Goal: Task Accomplishment & Management: Manage account settings

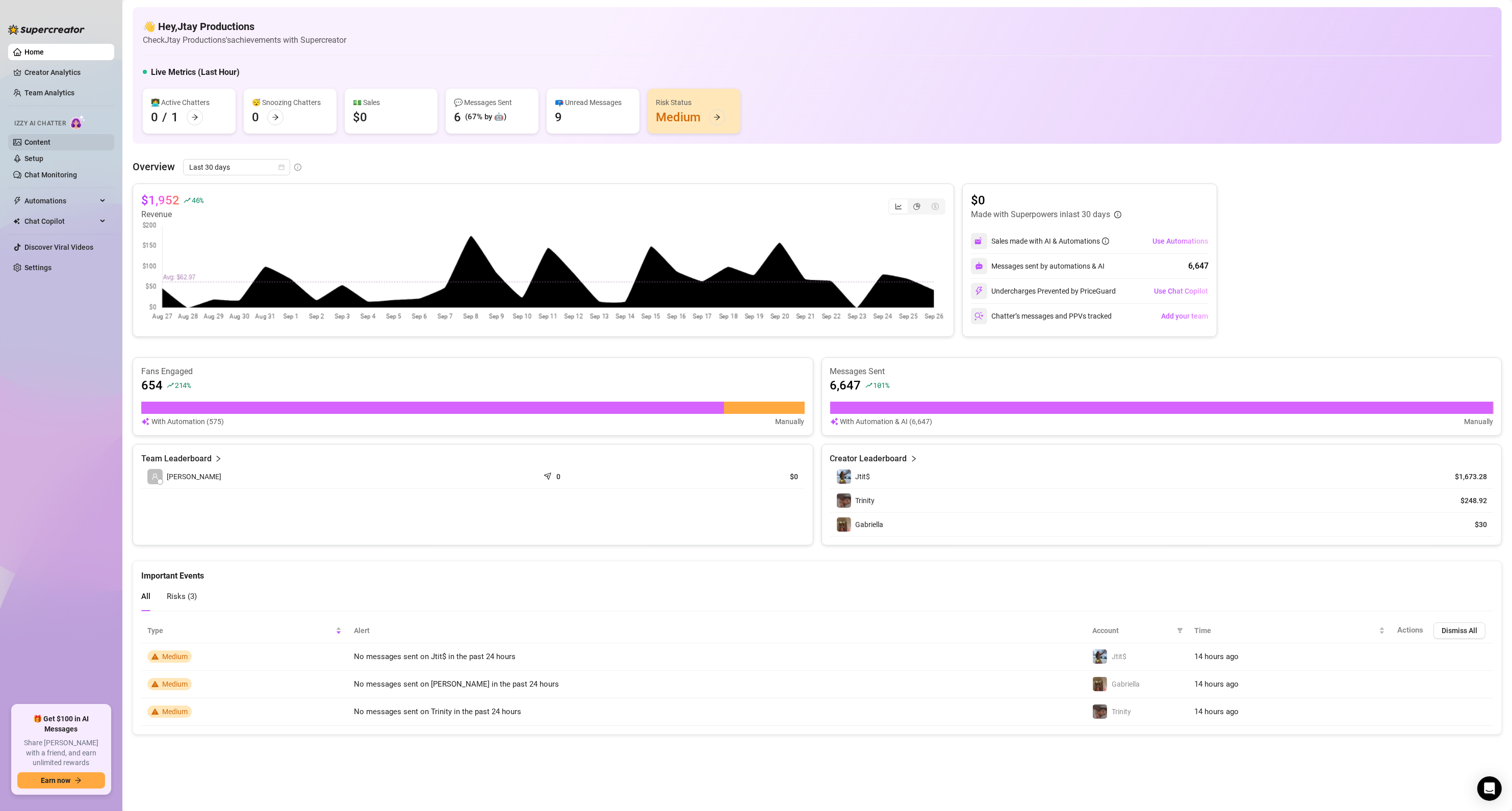
click at [31, 144] on link "Content" at bounding box center [37, 143] width 26 height 8
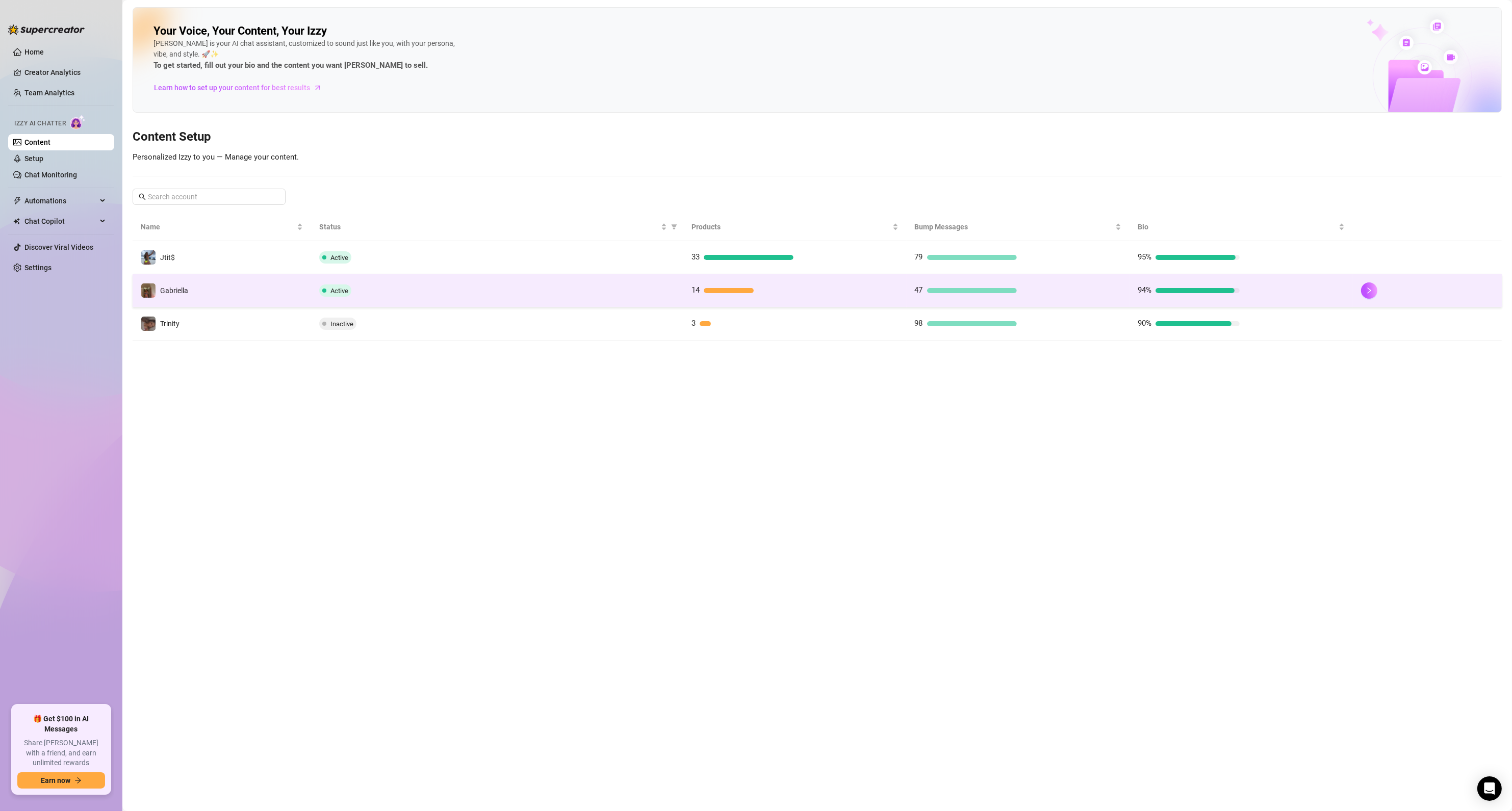
click at [1192, 285] on div "94%" at bounding box center [1188, 290] width 102 height 12
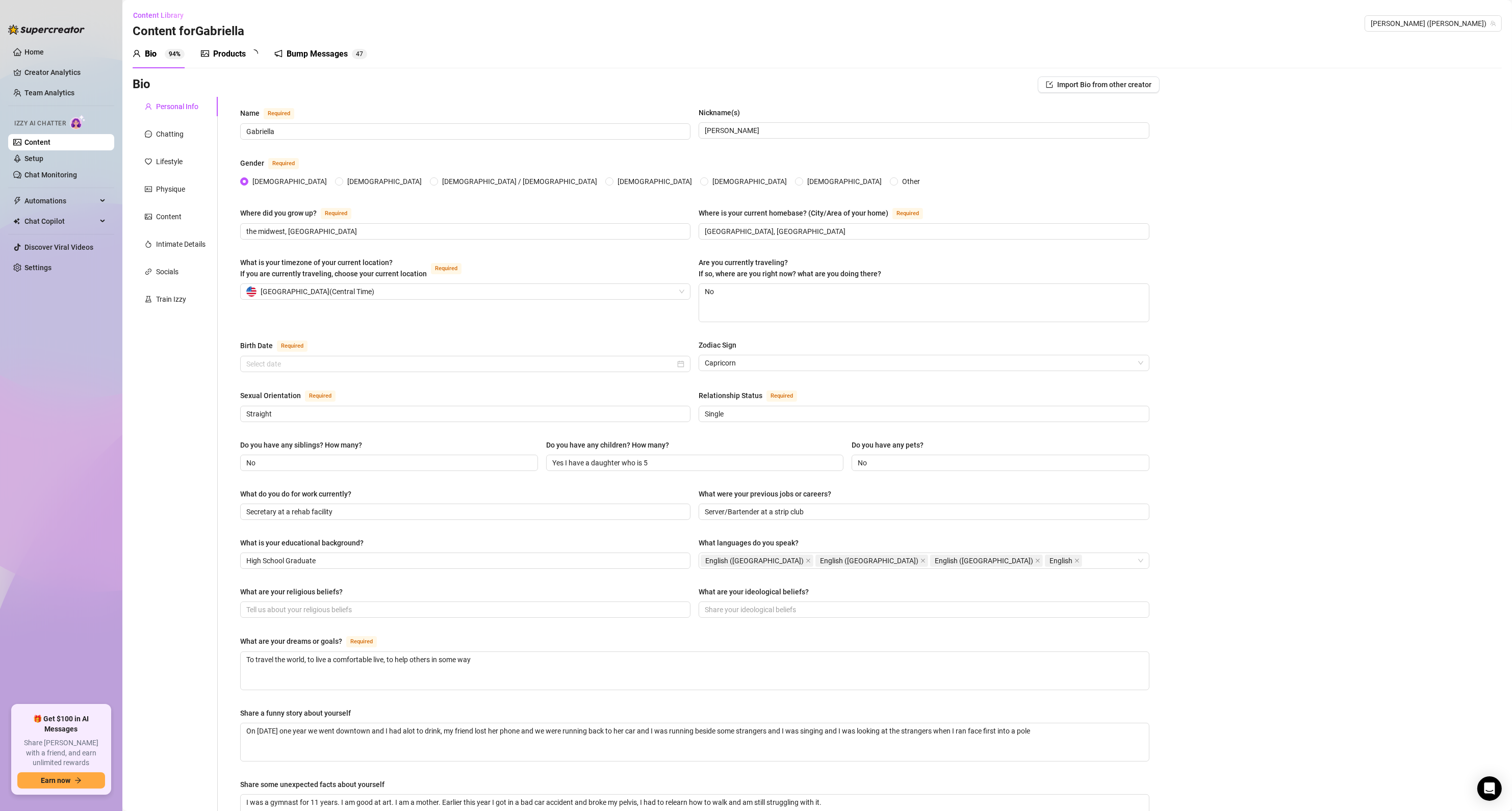
radio input "true"
type input "[DATE]"
click at [37, 200] on span "Automations" at bounding box center [60, 200] width 72 height 16
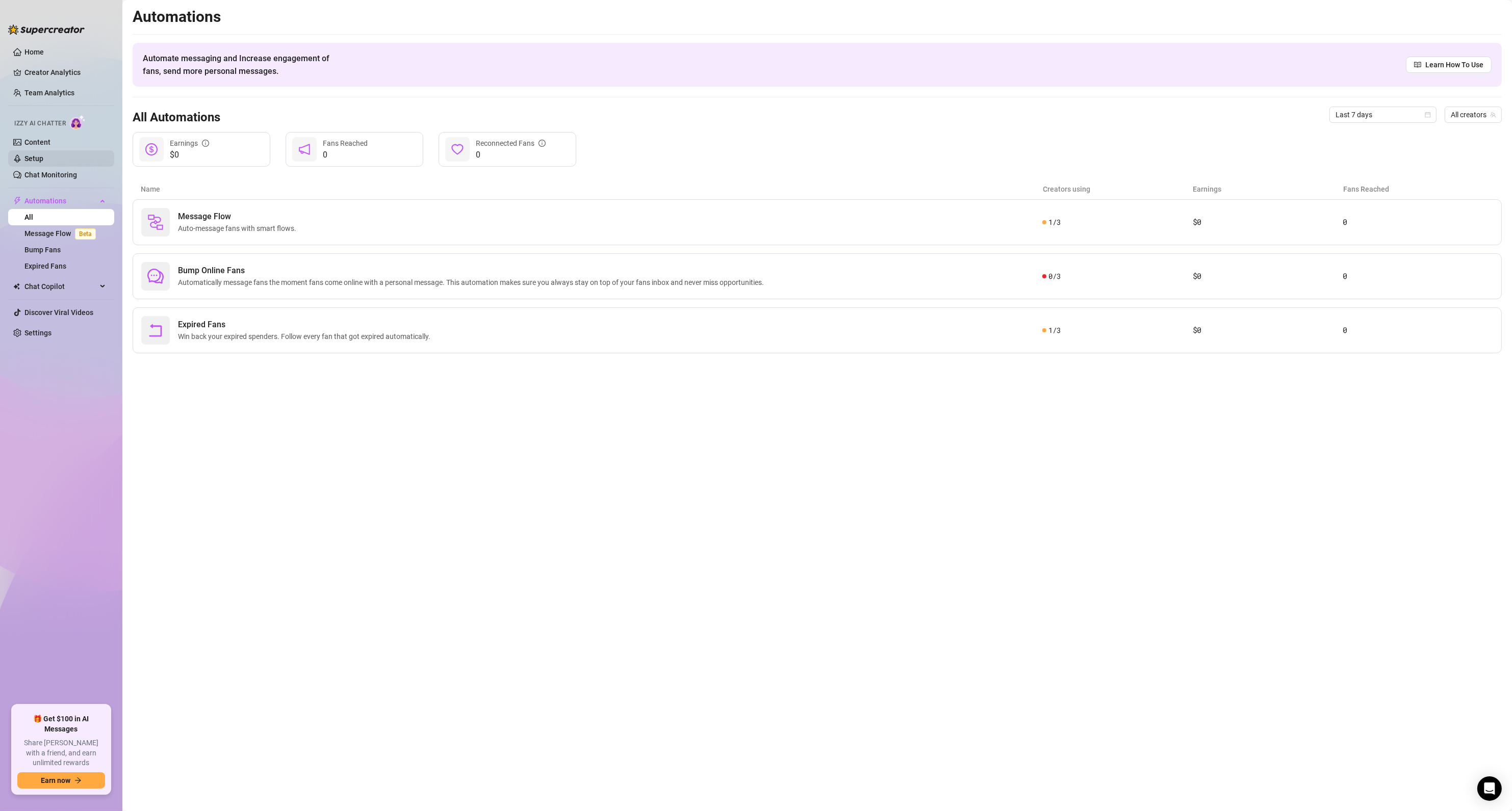
click at [38, 163] on link "Setup" at bounding box center [34, 159] width 19 height 8
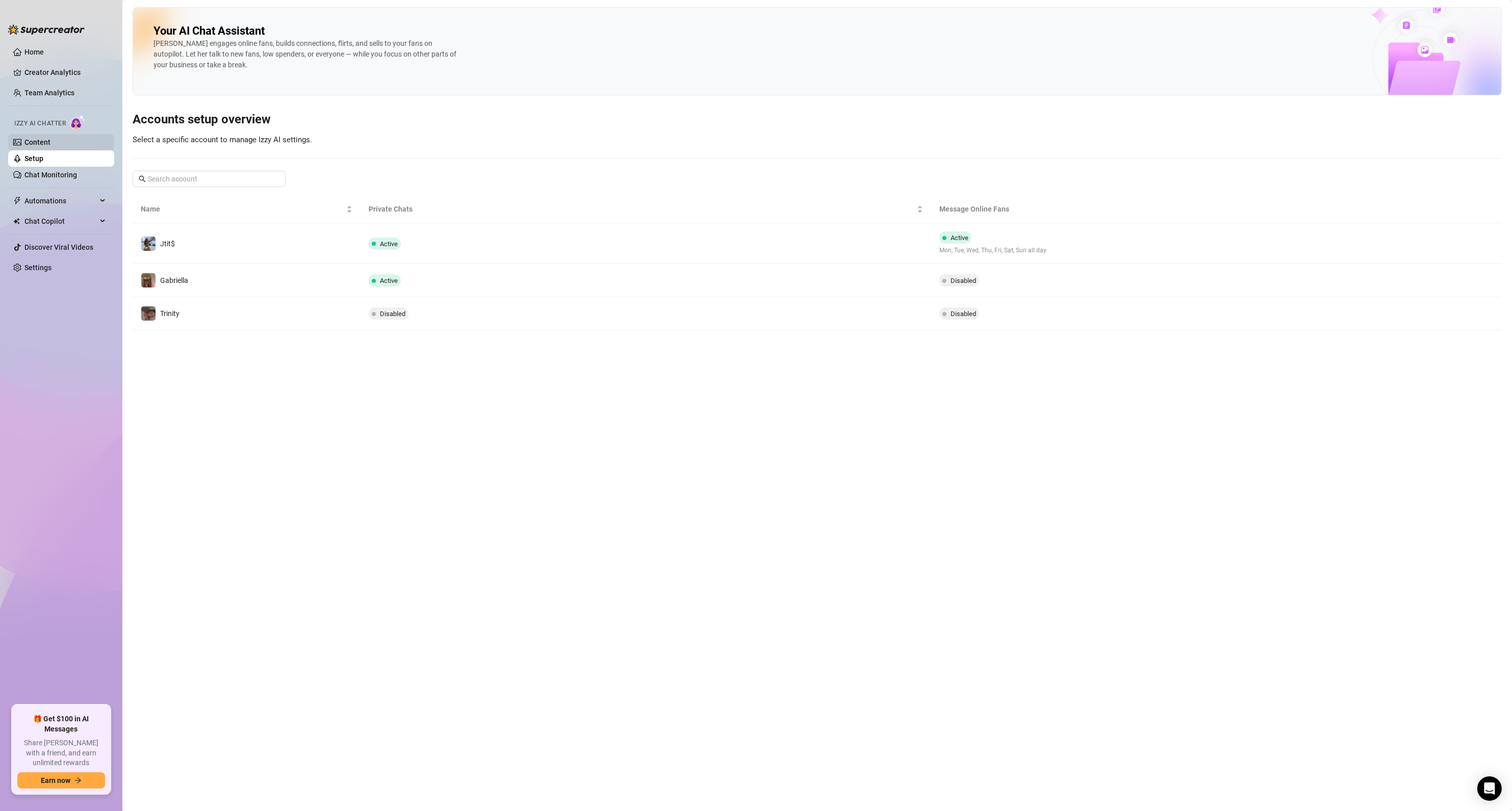
click at [44, 139] on link "Content" at bounding box center [37, 143] width 26 height 8
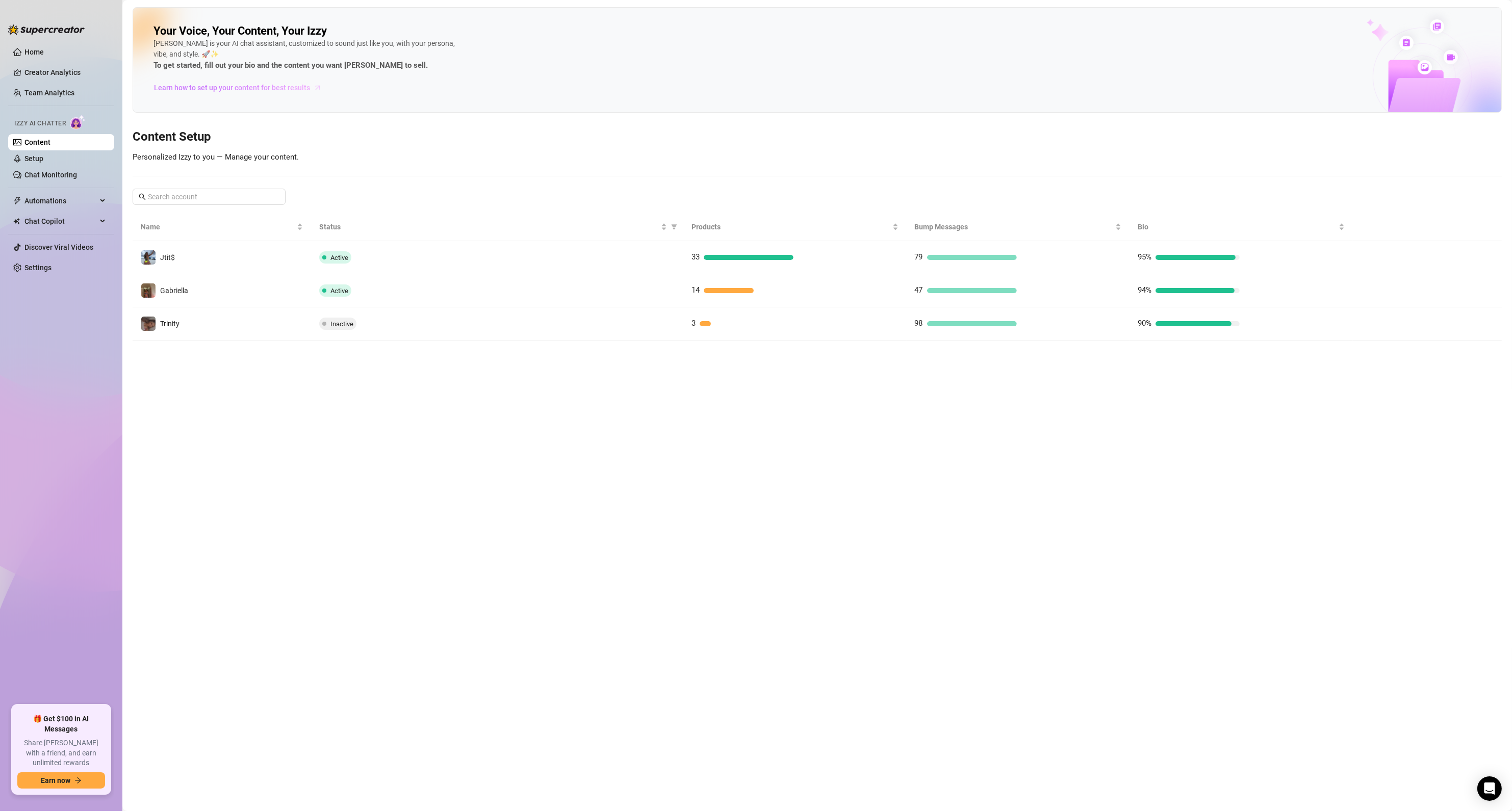
click at [204, 82] on span "Learn how to set up your content for best results" at bounding box center [232, 87] width 156 height 11
click at [43, 156] on link "Setup" at bounding box center [34, 159] width 19 height 8
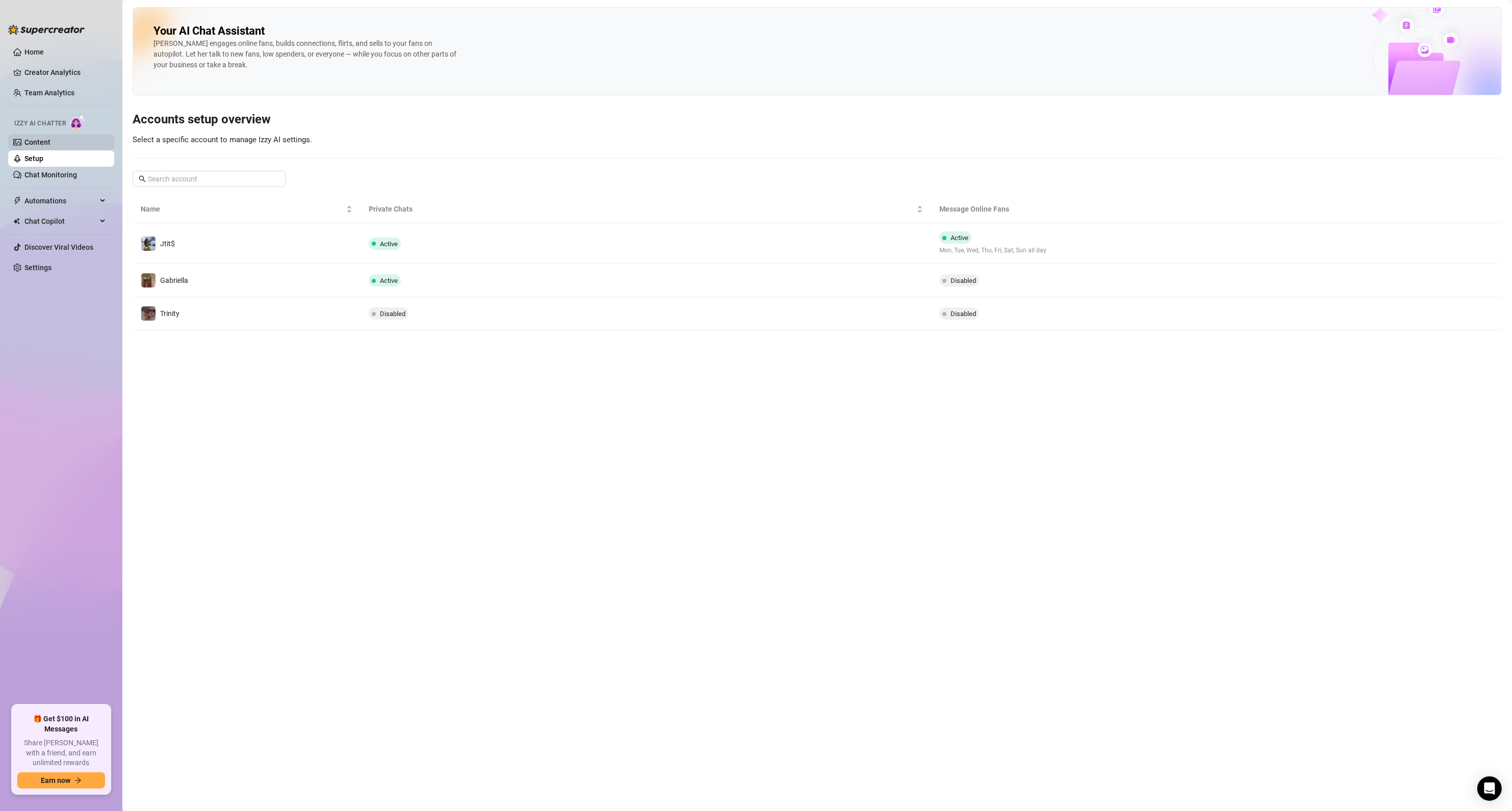
click at [50, 144] on link "Content" at bounding box center [37, 143] width 26 height 8
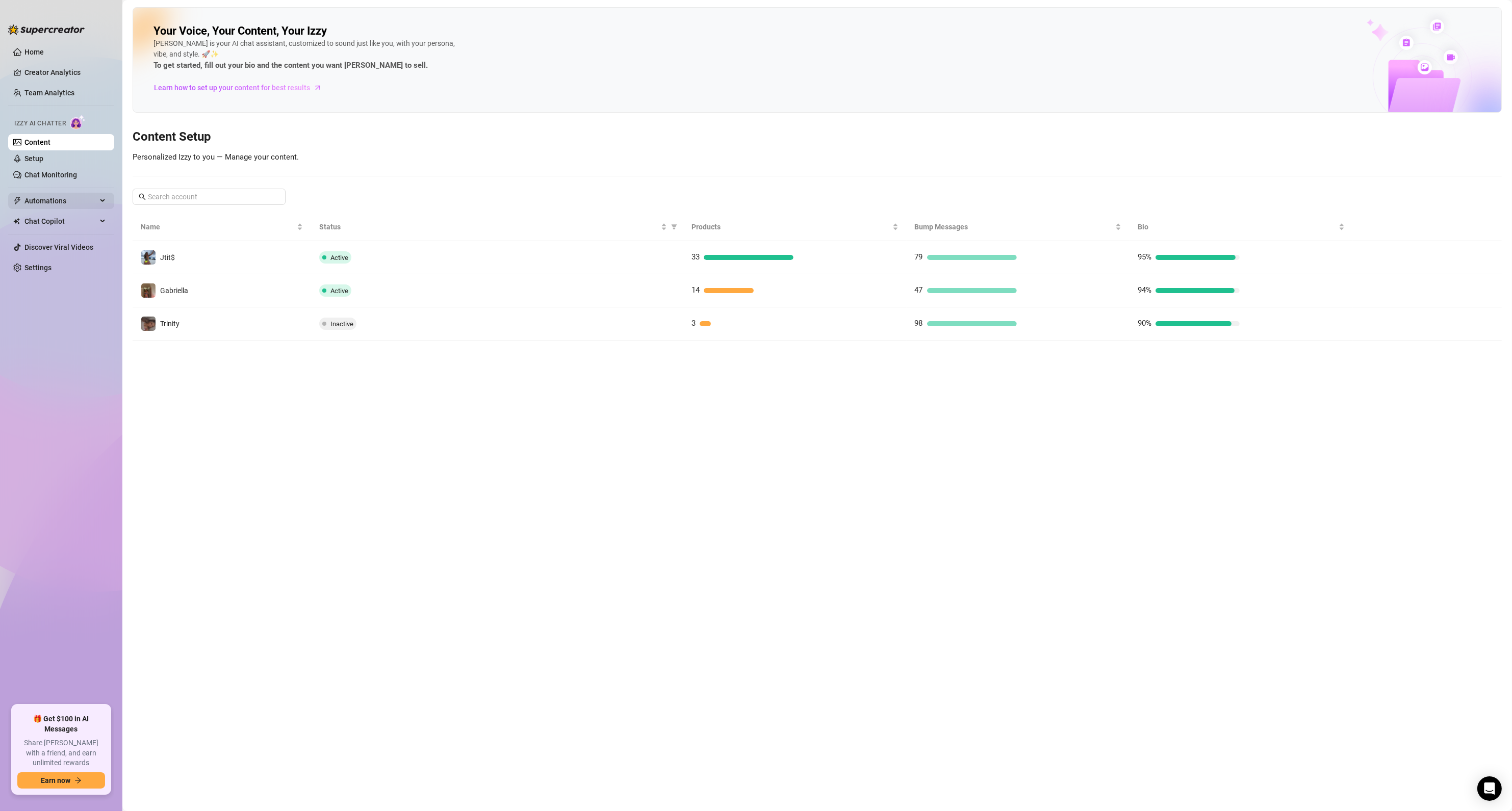
click at [56, 202] on span "Automations" at bounding box center [60, 200] width 72 height 16
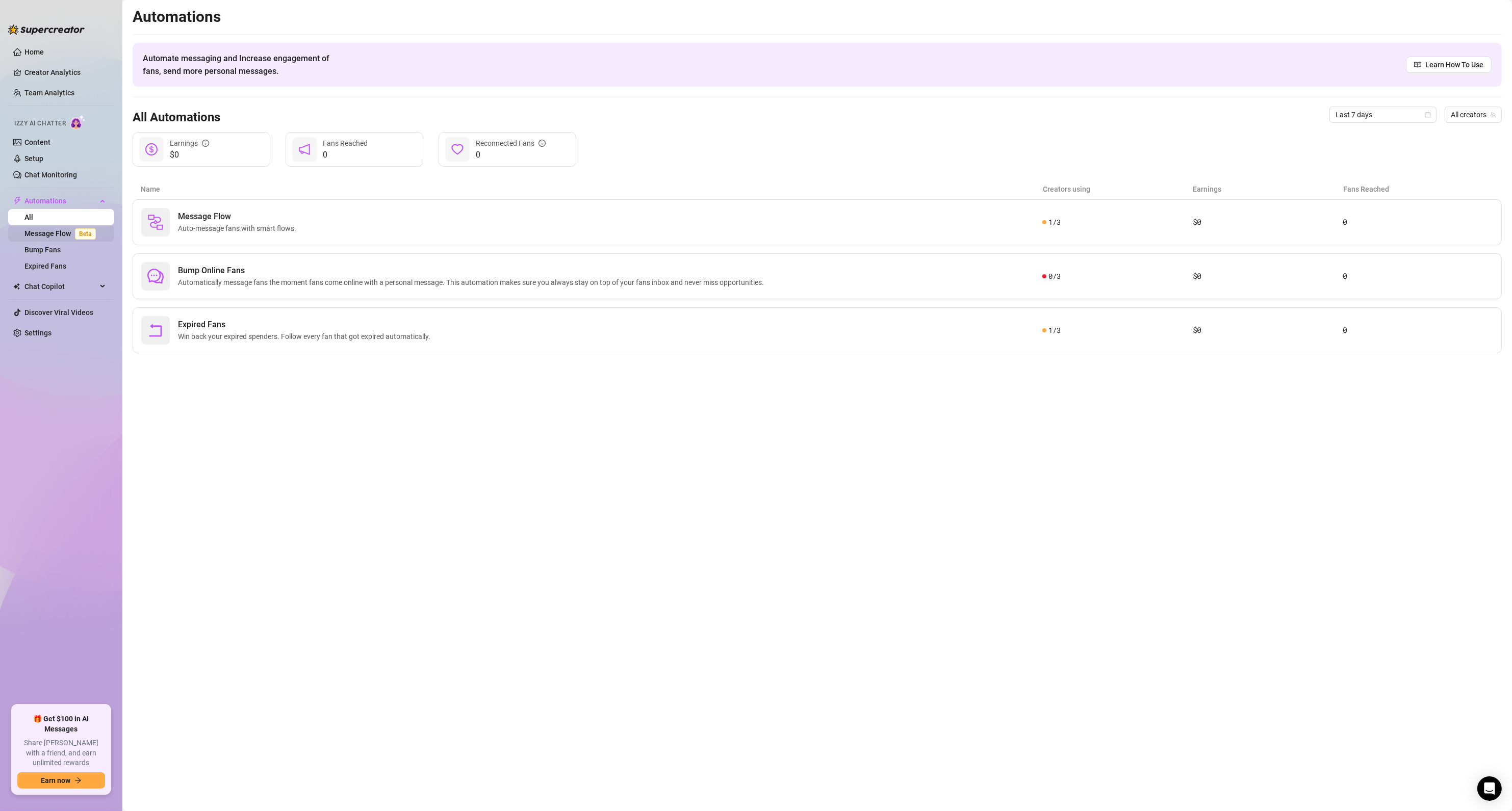
click at [55, 230] on link "Message Flow Beta" at bounding box center [62, 234] width 76 height 8
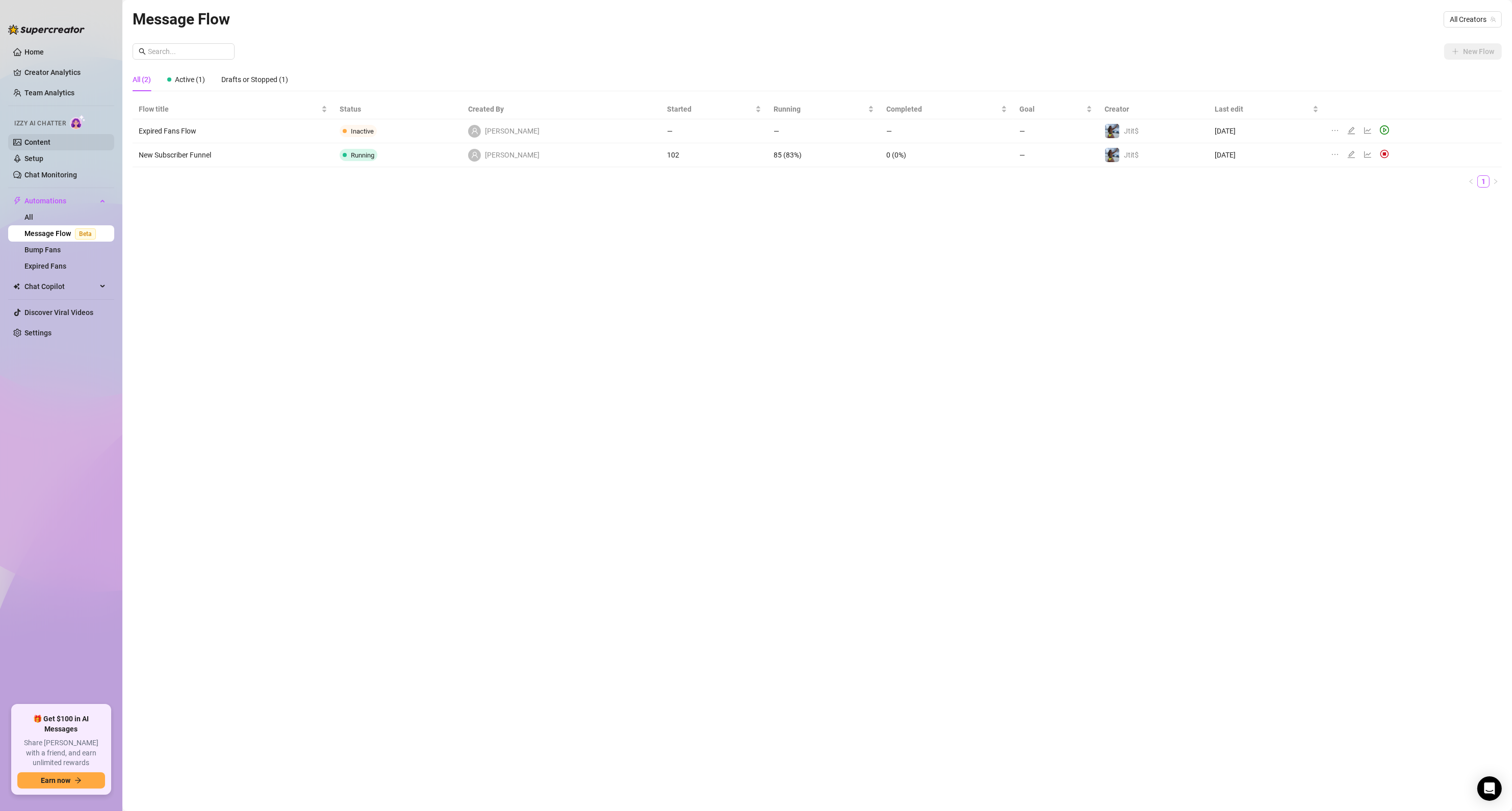
click at [30, 141] on link "Content" at bounding box center [37, 143] width 26 height 8
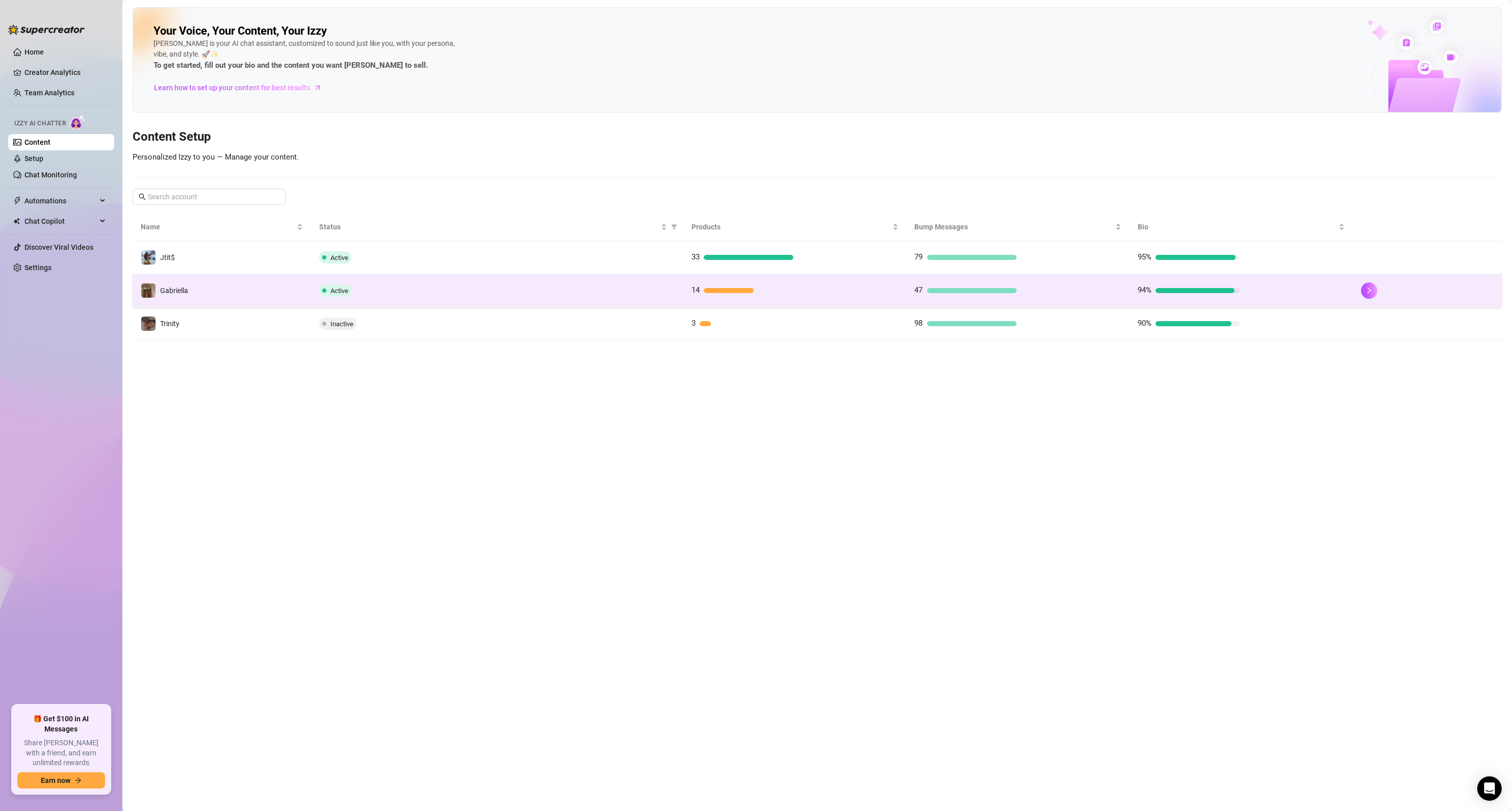
click at [246, 289] on td "Gabriella" at bounding box center [222, 290] width 178 height 33
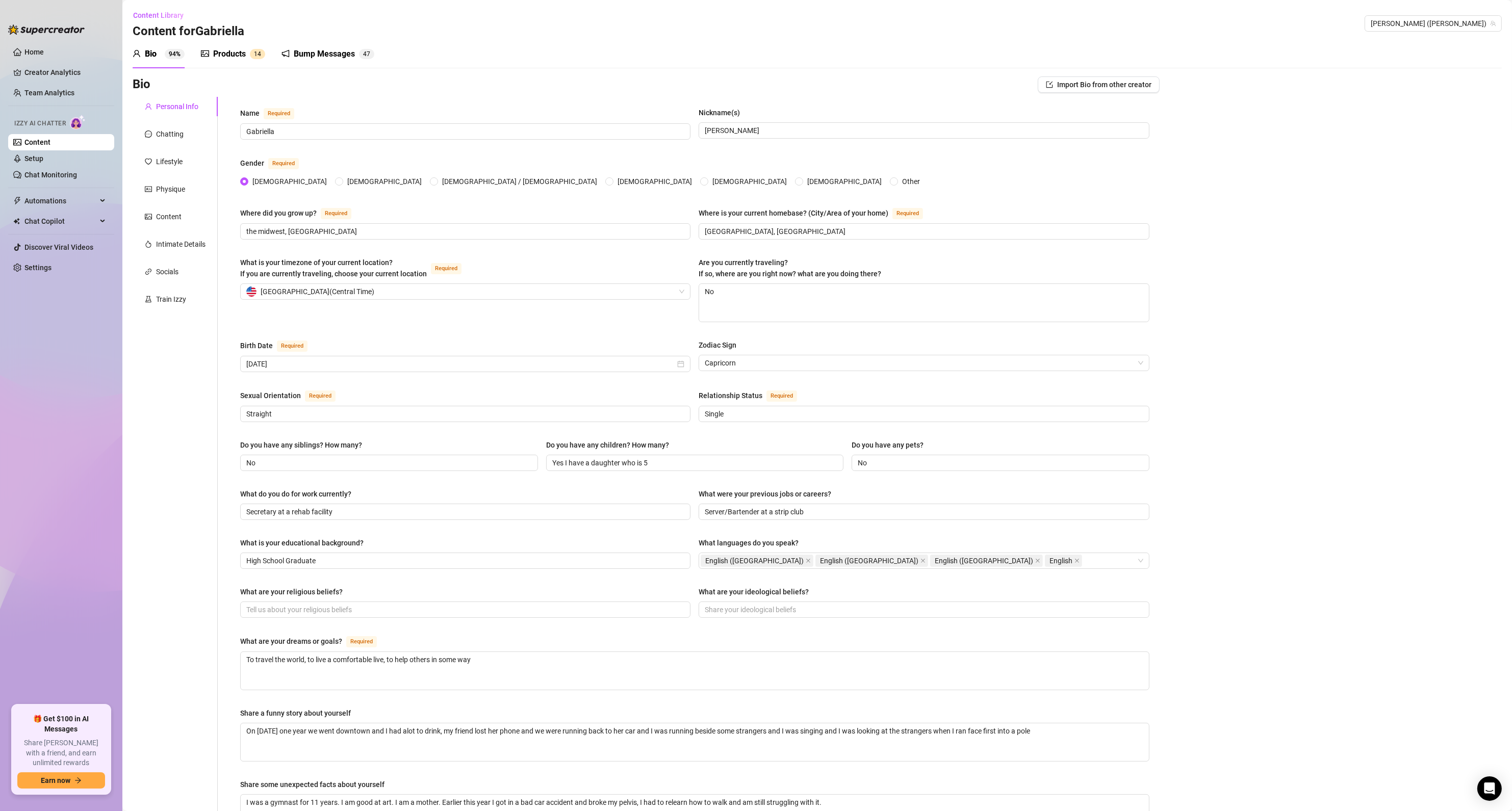
click at [236, 52] on div "Products" at bounding box center [229, 54] width 32 height 12
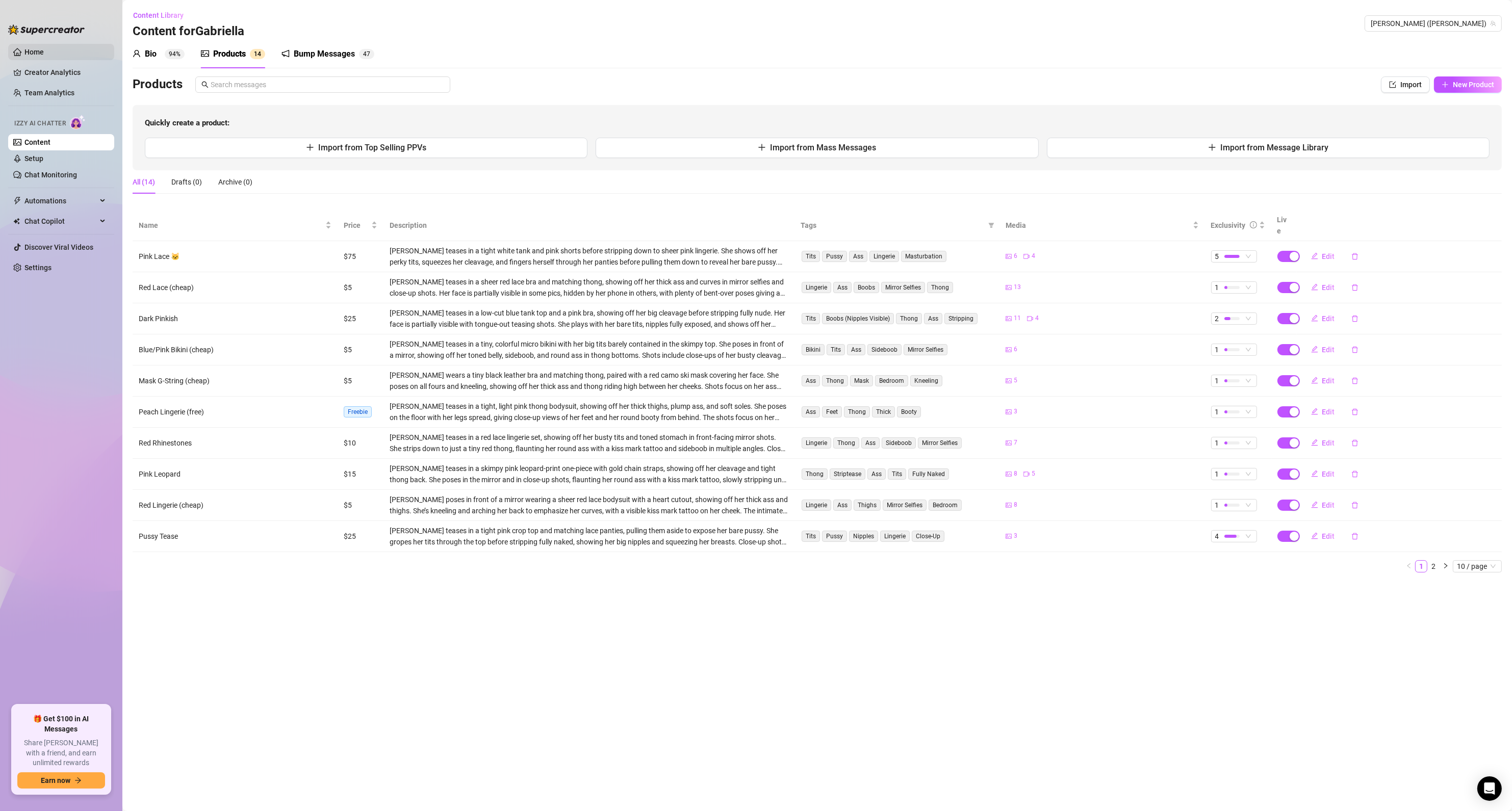
click at [44, 56] on link "Home" at bounding box center [34, 52] width 20 height 8
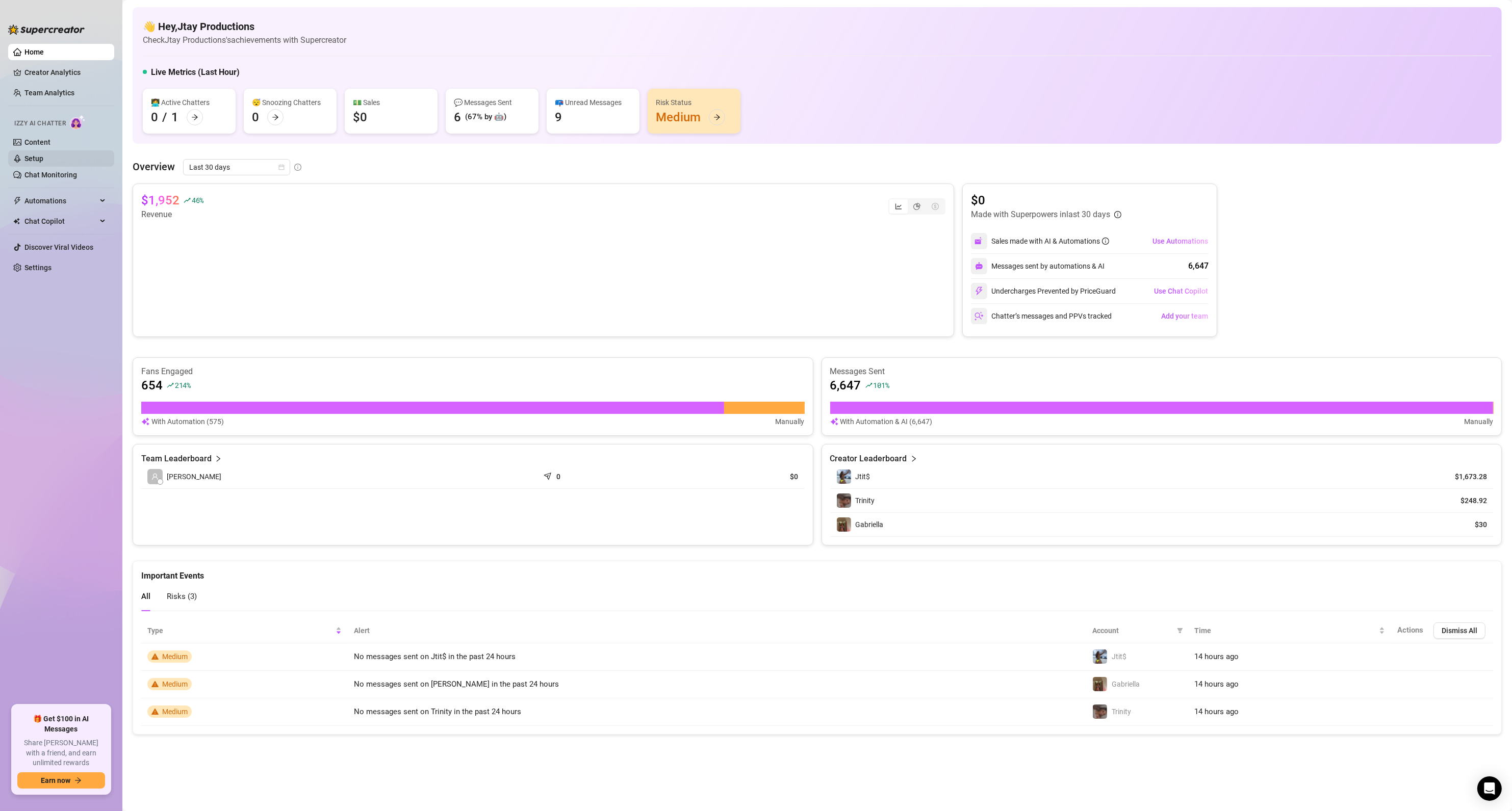
click at [43, 159] on link "Setup" at bounding box center [34, 159] width 19 height 8
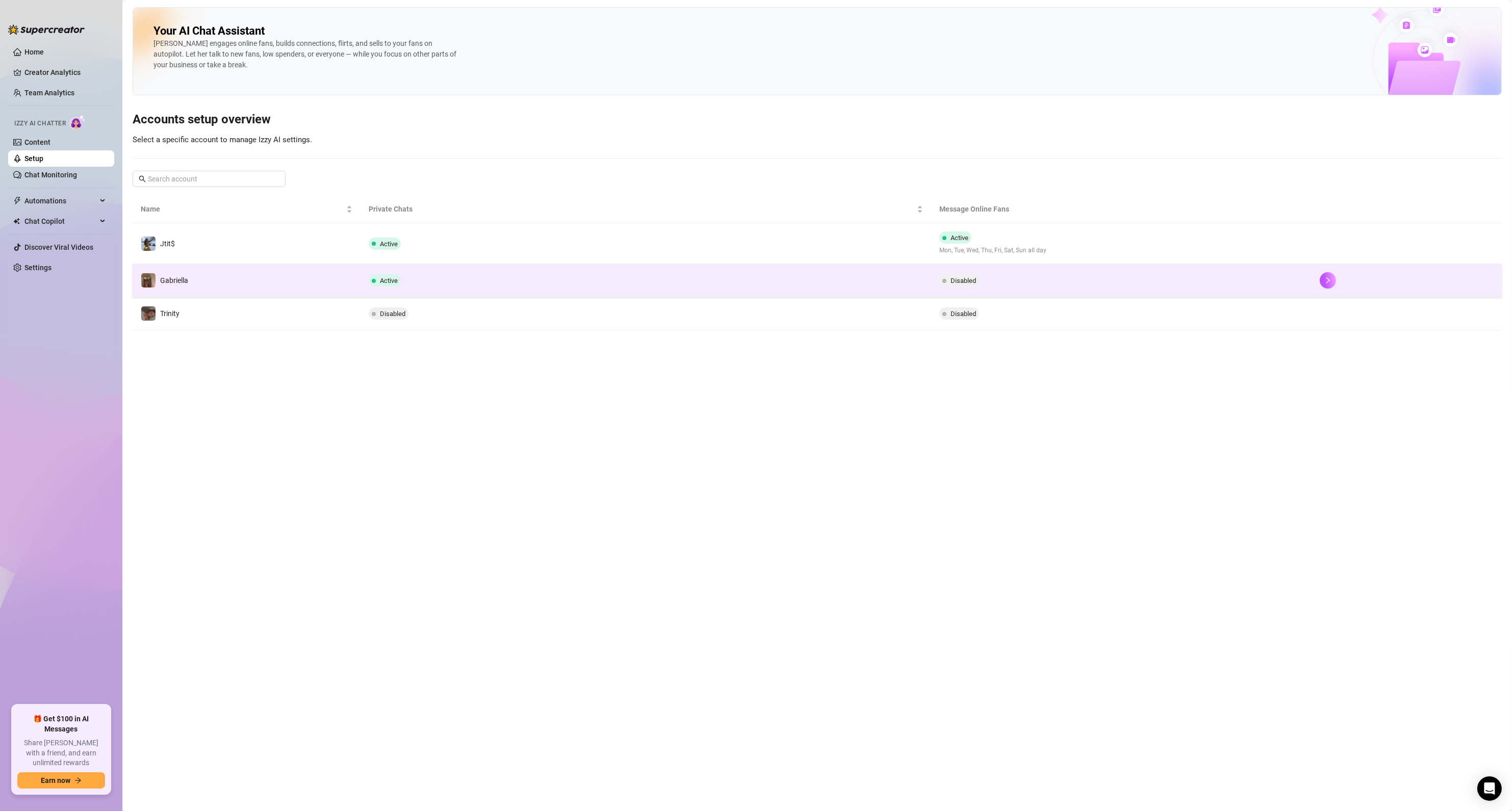
click at [618, 286] on td "Active" at bounding box center [646, 280] width 571 height 33
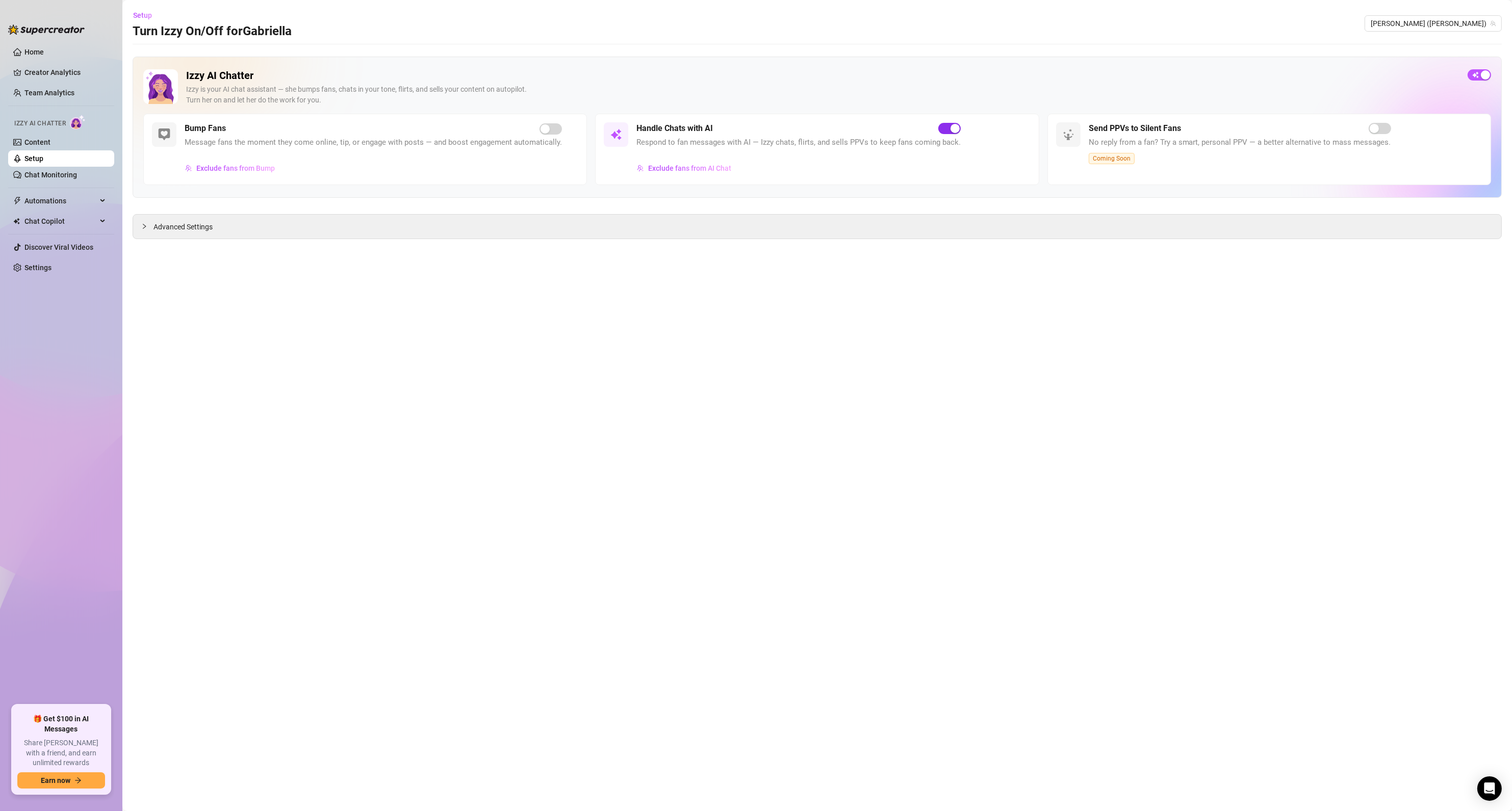
click at [947, 131] on button "button" at bounding box center [950, 128] width 22 height 11
click at [952, 126] on div "button" at bounding box center [955, 128] width 9 height 9
click at [832, 271] on main "Setup Turn Izzy On/Off for [PERSON_NAME] ([PERSON_NAME]) Izzy AI Chatter [PERSO…" at bounding box center [817, 405] width 1390 height 811
click at [1013, 135] on div "Handle Chats with AI Respond to fan messages with AI — Izzy chats, flirts, and …" at bounding box center [817, 149] width 443 height 71
click at [1475, 72] on div "button" at bounding box center [1473, 75] width 9 height 9
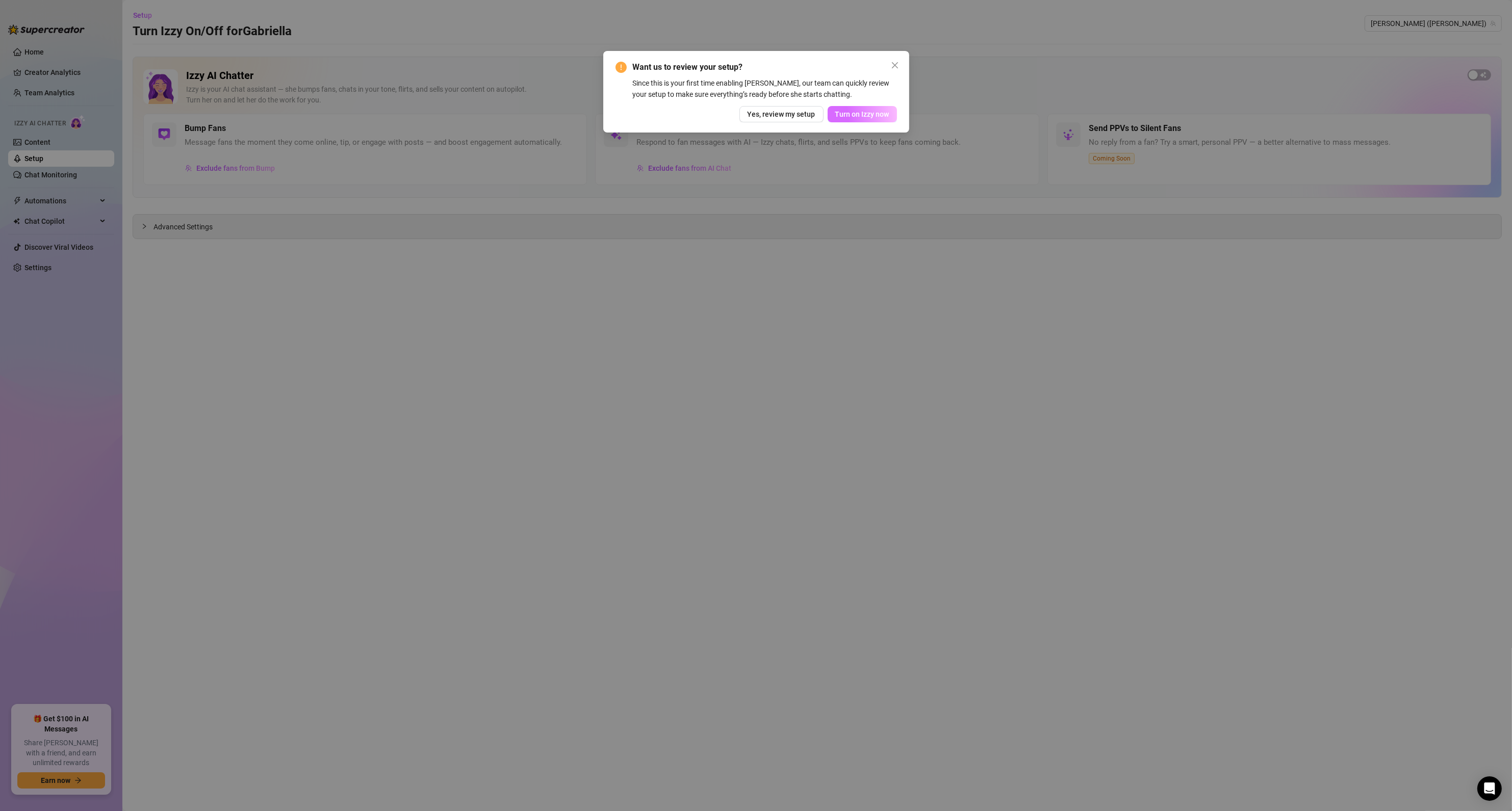
click at [872, 114] on span "Turn on Izzy now" at bounding box center [862, 115] width 54 height 8
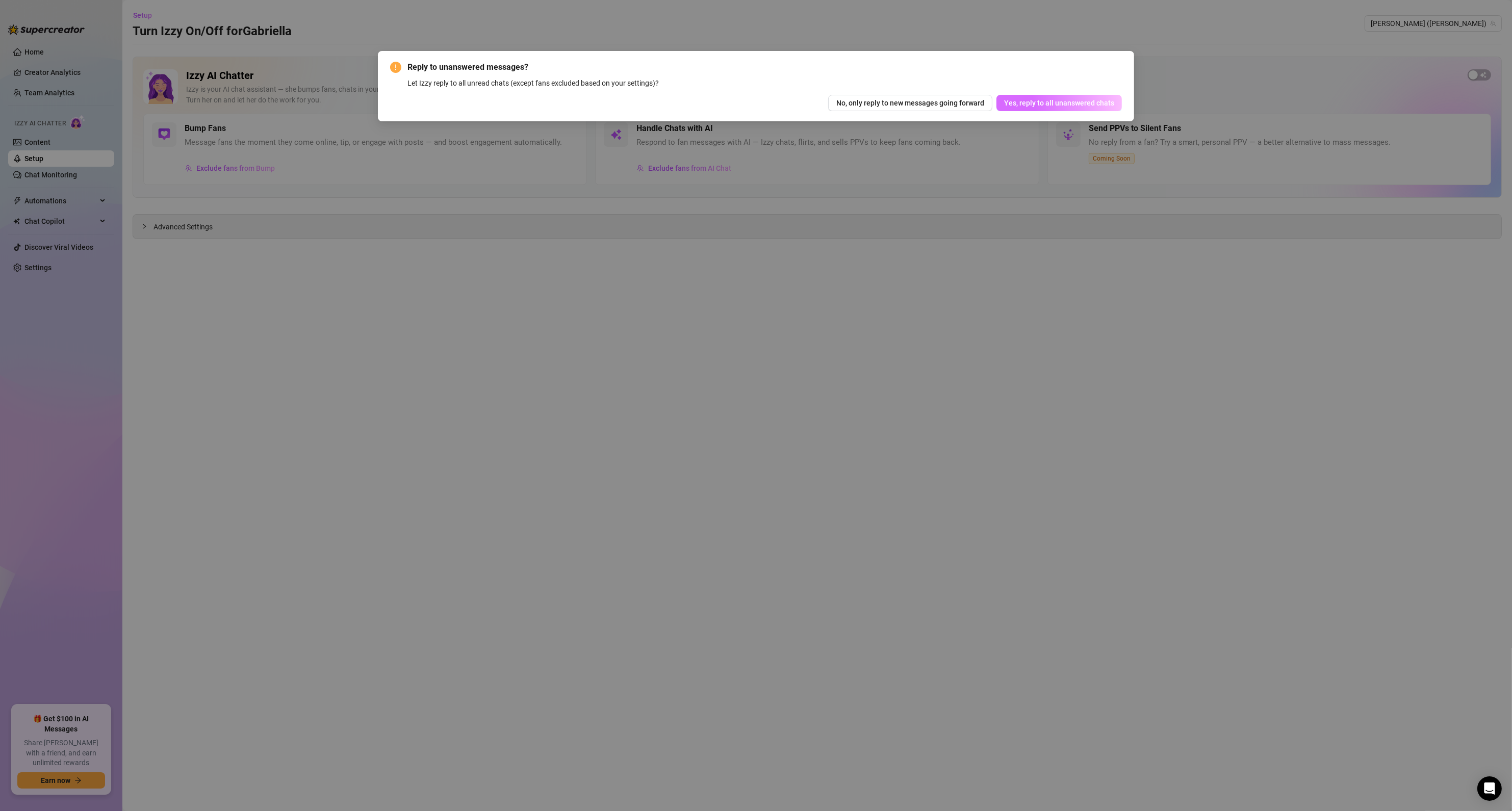
click at [1058, 102] on span "Yes, reply to all unanswered chats" at bounding box center [1059, 103] width 110 height 8
